Goal: Task Accomplishment & Management: Manage account settings

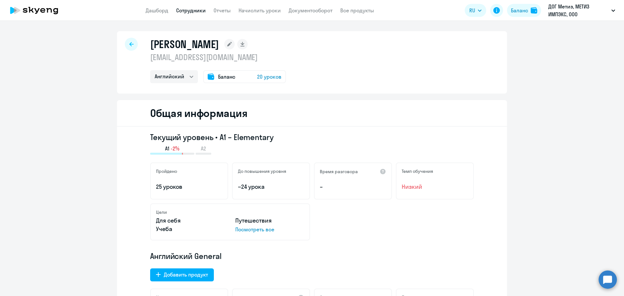
select select "english"
click at [157, 9] on link "Дашборд" at bounding box center [157, 10] width 23 height 7
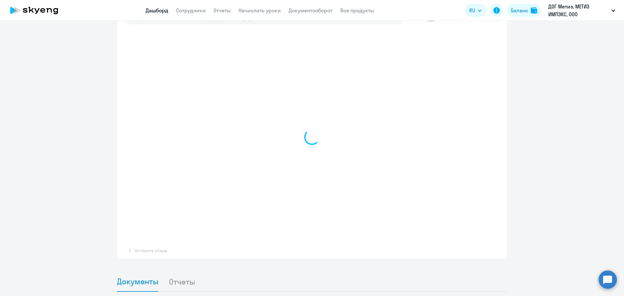
scroll to position [293, 0]
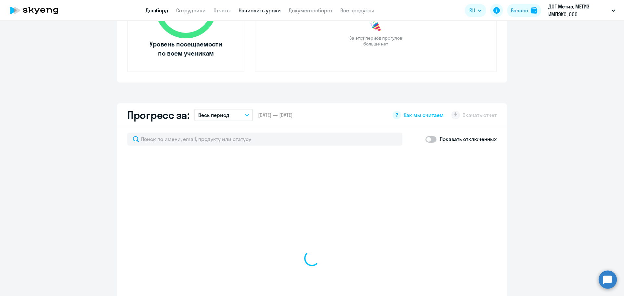
select select "30"
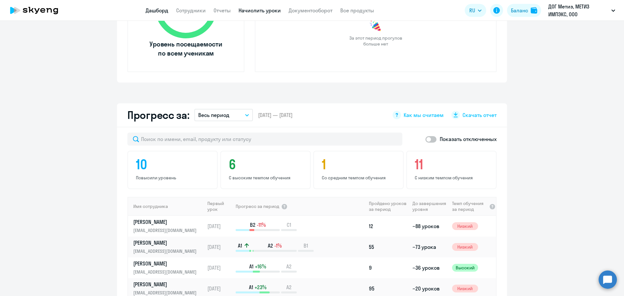
click at [270, 10] on link "Начислить уроки" at bounding box center [260, 10] width 42 height 7
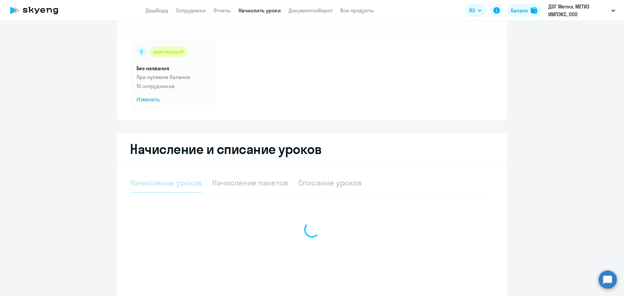
select select "10"
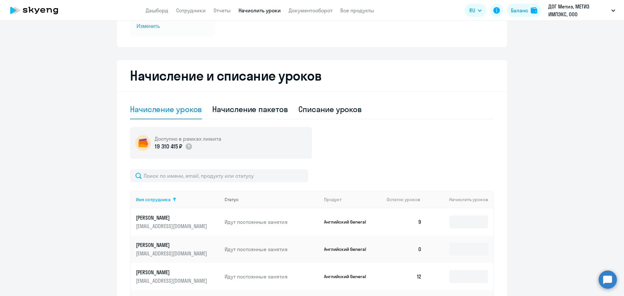
scroll to position [160, 0]
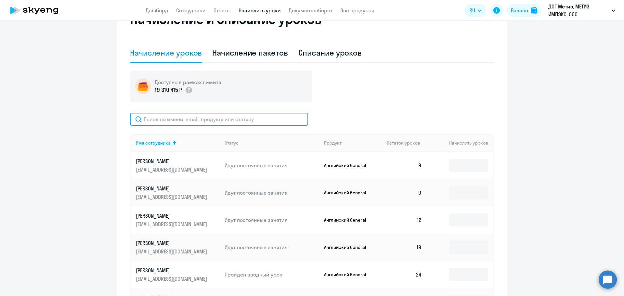
click at [234, 114] on input "text" at bounding box center [219, 119] width 178 height 13
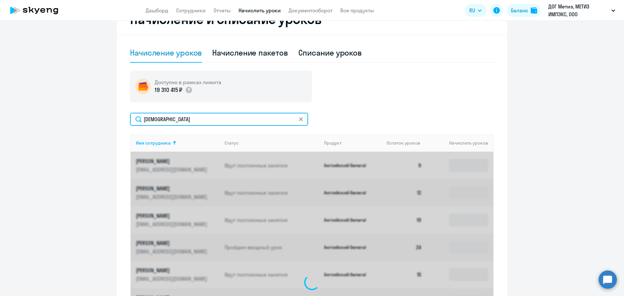
scroll to position [151, 0]
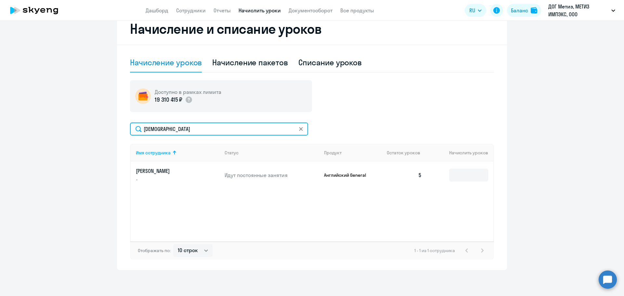
type input "[DEMOGRAPHIC_DATA]"
click at [465, 182] on td at bounding box center [460, 175] width 66 height 27
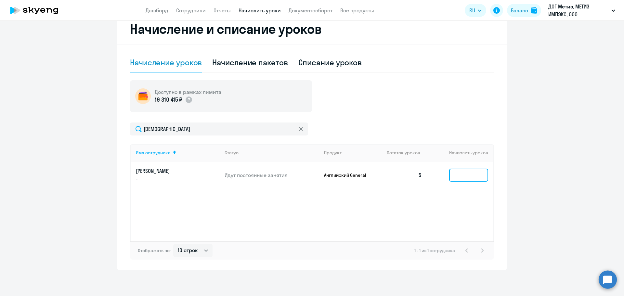
click at [467, 177] on input at bounding box center [468, 175] width 39 height 13
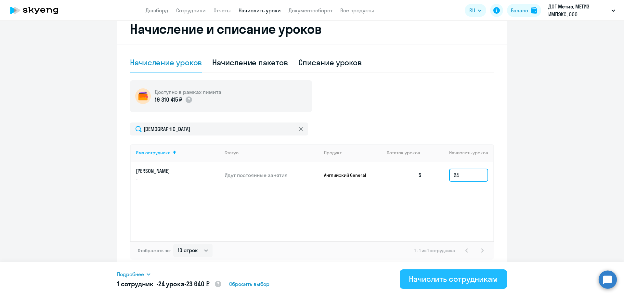
type input "24"
click at [489, 285] on button "Начислить сотрудникам" at bounding box center [453, 280] width 107 height 20
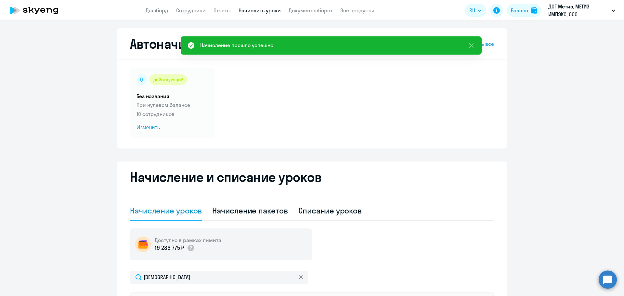
scroll to position [0, 0]
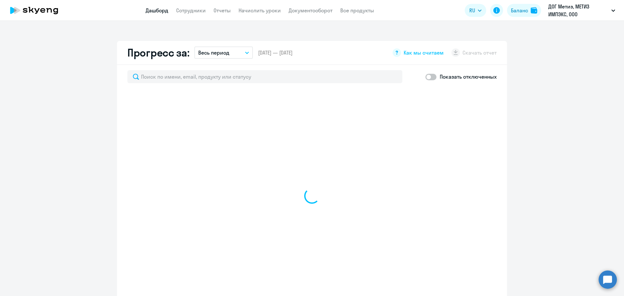
scroll to position [358, 0]
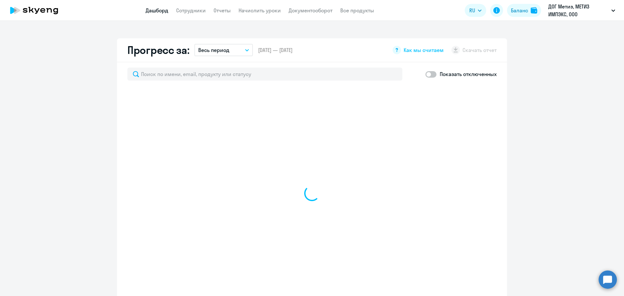
select select "30"
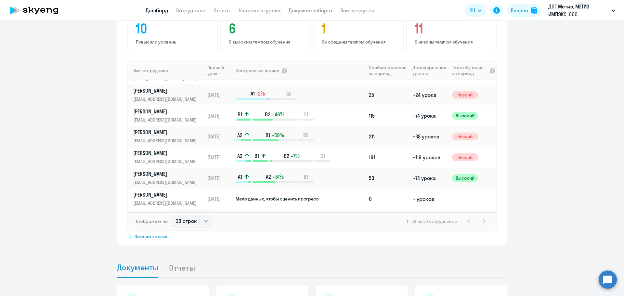
scroll to position [259, 0]
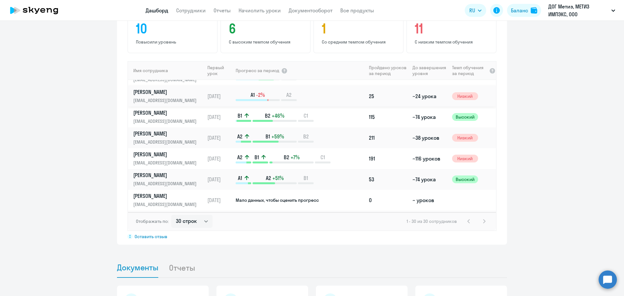
click at [316, 97] on div "A1 -2% A2" at bounding box center [301, 96] width 130 height 10
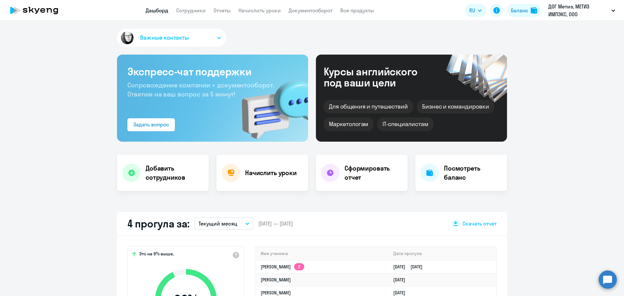
select select "english"
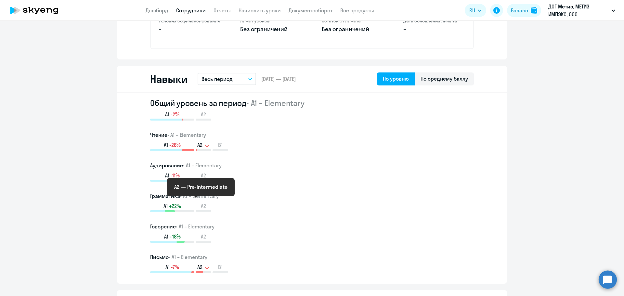
scroll to position [358, 0]
